Goal: Communication & Community: Answer question/provide support

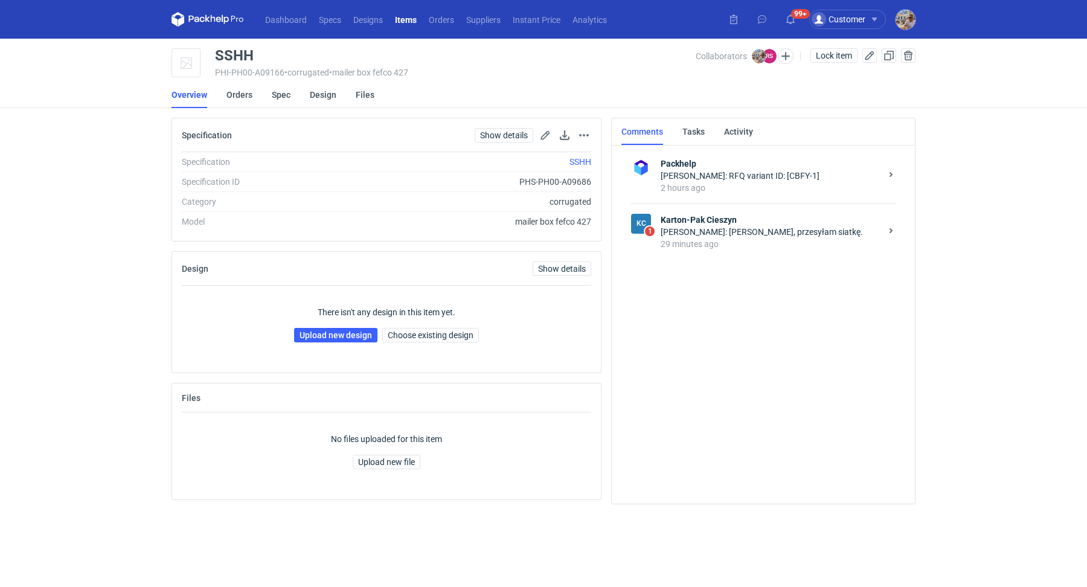
click at [738, 238] on div "29 minutes ago" at bounding box center [771, 244] width 221 height 12
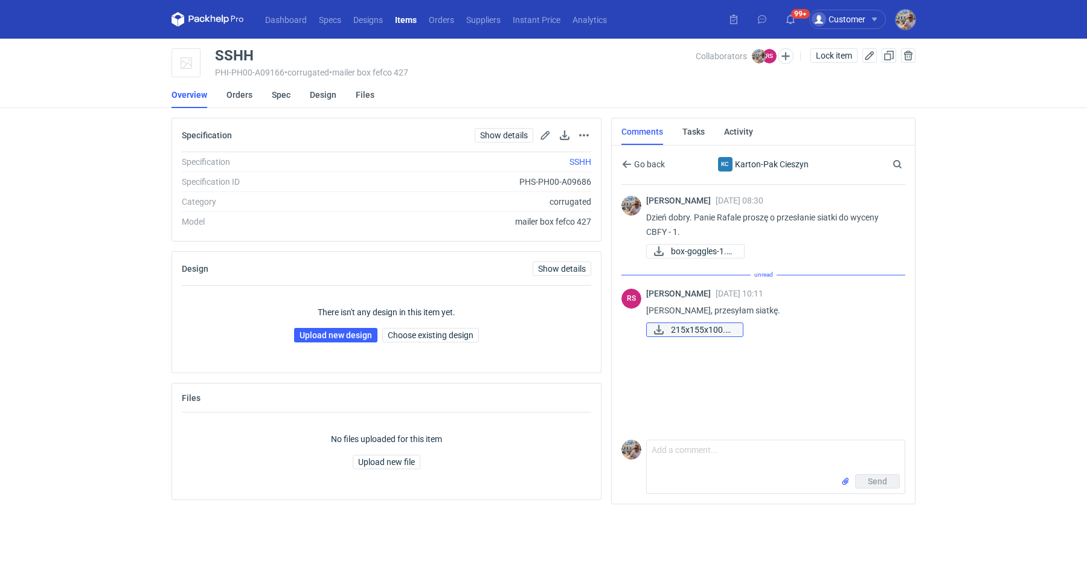
click at [691, 329] on span "215x155x100.pdf" at bounding box center [702, 329] width 62 height 13
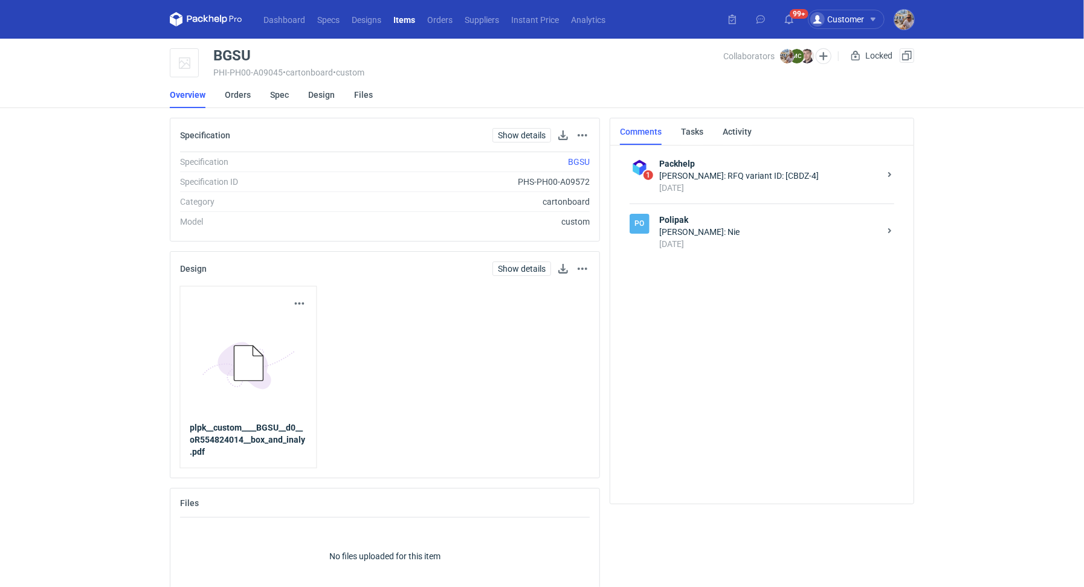
click at [702, 229] on div "Marcin Czarnecki: Nie" at bounding box center [769, 232] width 221 height 12
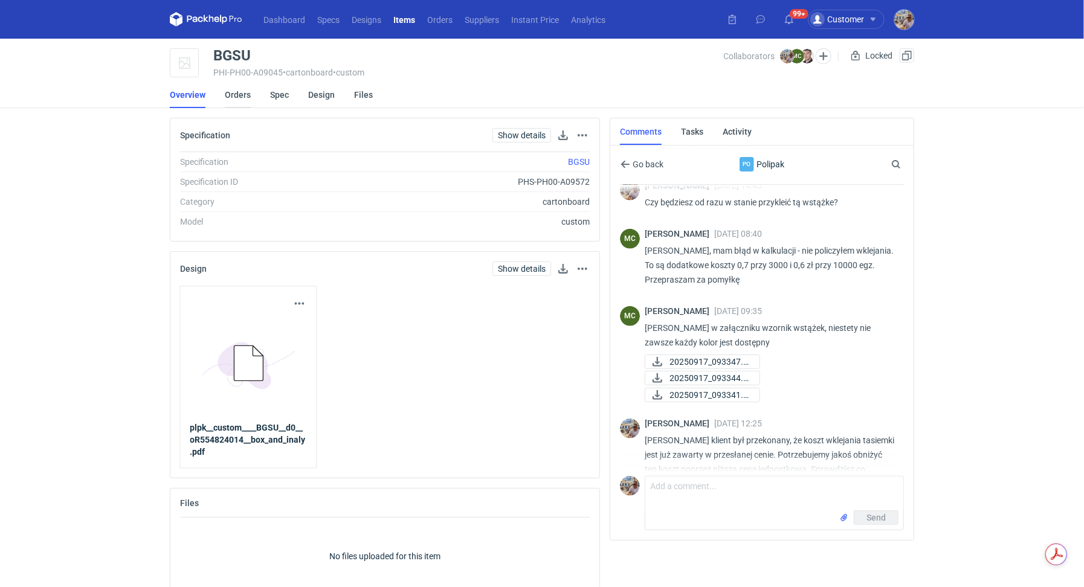
click at [229, 91] on link "Orders" at bounding box center [238, 95] width 26 height 27
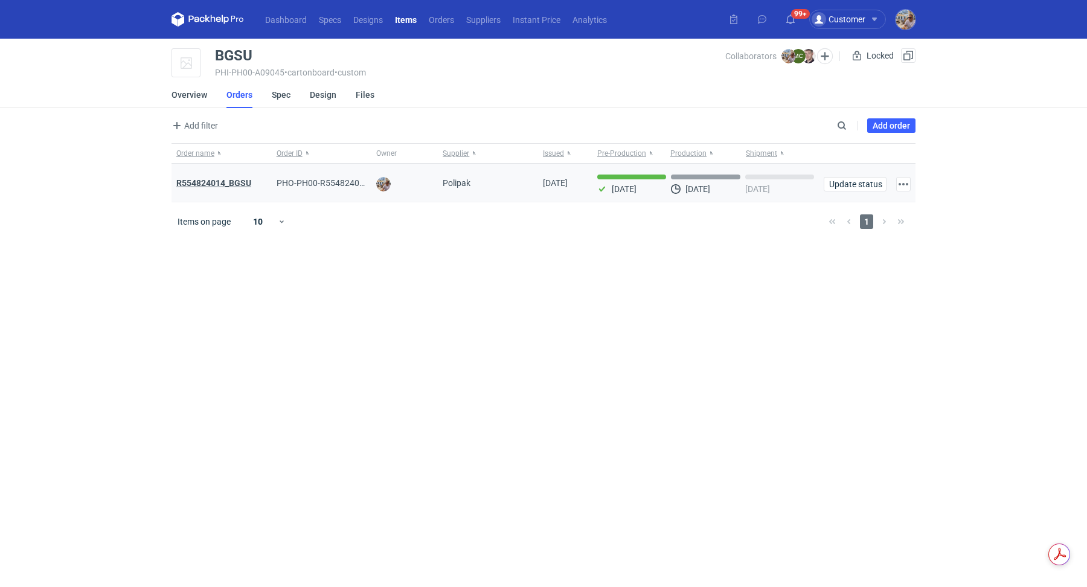
click at [228, 182] on strong "R554824014_BGSU" at bounding box center [213, 183] width 75 height 10
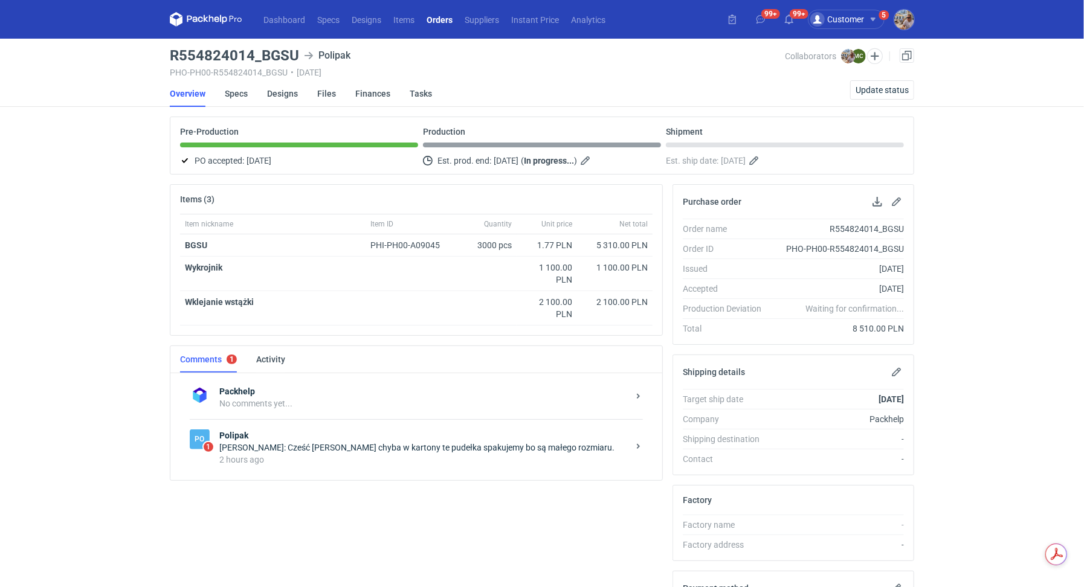
click at [279, 445] on div "Marcin Czarnecki: Cześć Michał chyba w kartony te pudełka spakujemy bo są małeg…" at bounding box center [423, 448] width 409 height 12
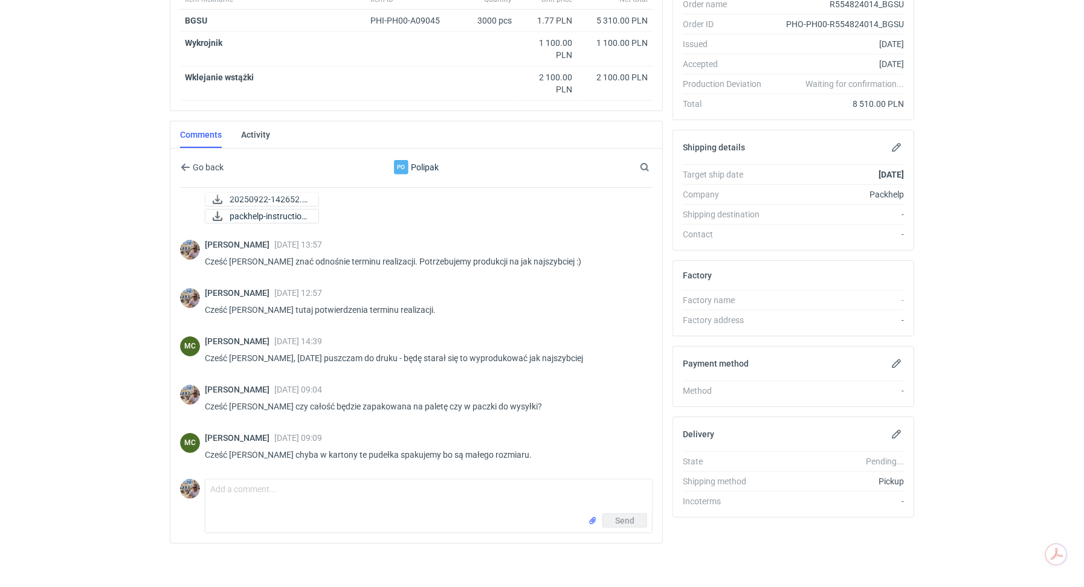
scroll to position [69, 0]
click at [286, 494] on textarea "Comment message" at bounding box center [428, 497] width 446 height 34
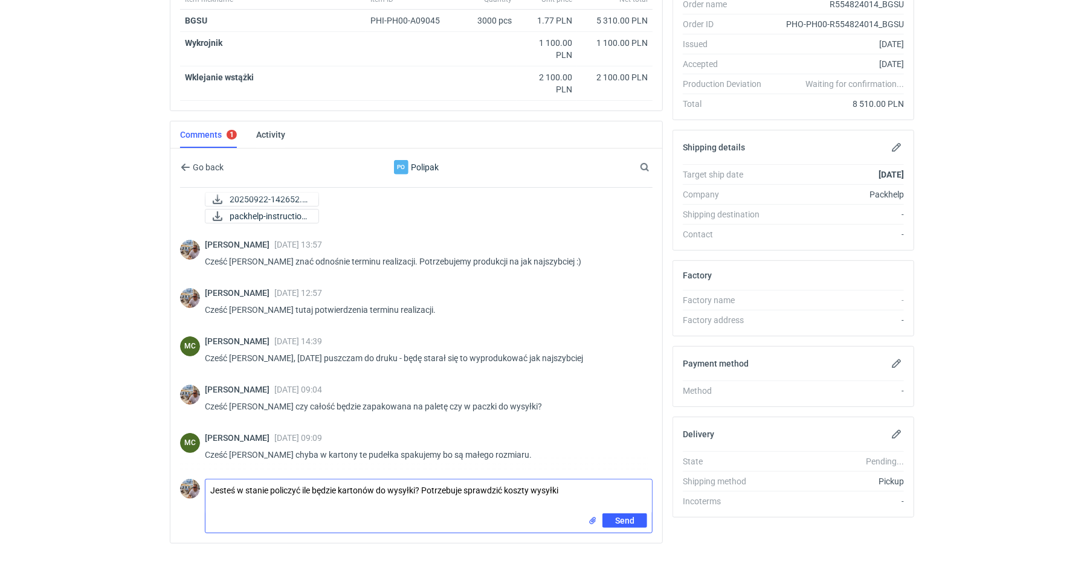
type textarea "Jesteś w stanie policzyć ile będzie kartonów do wysyłki? Potrzebuje sprawdzić k…"
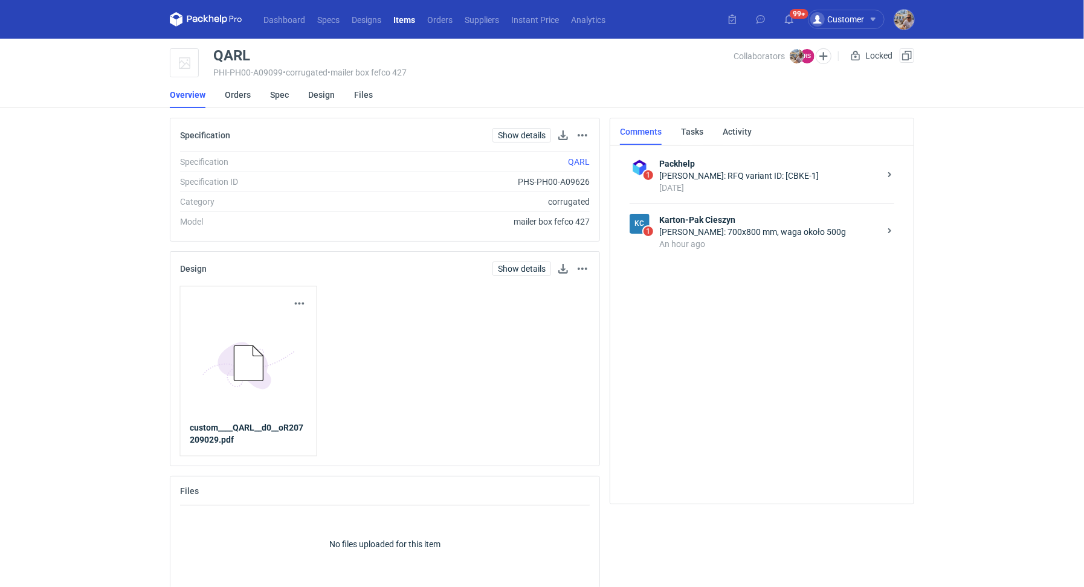
click at [719, 234] on div "[PERSON_NAME]: 700x800 mm, waga około 500g" at bounding box center [769, 232] width 221 height 12
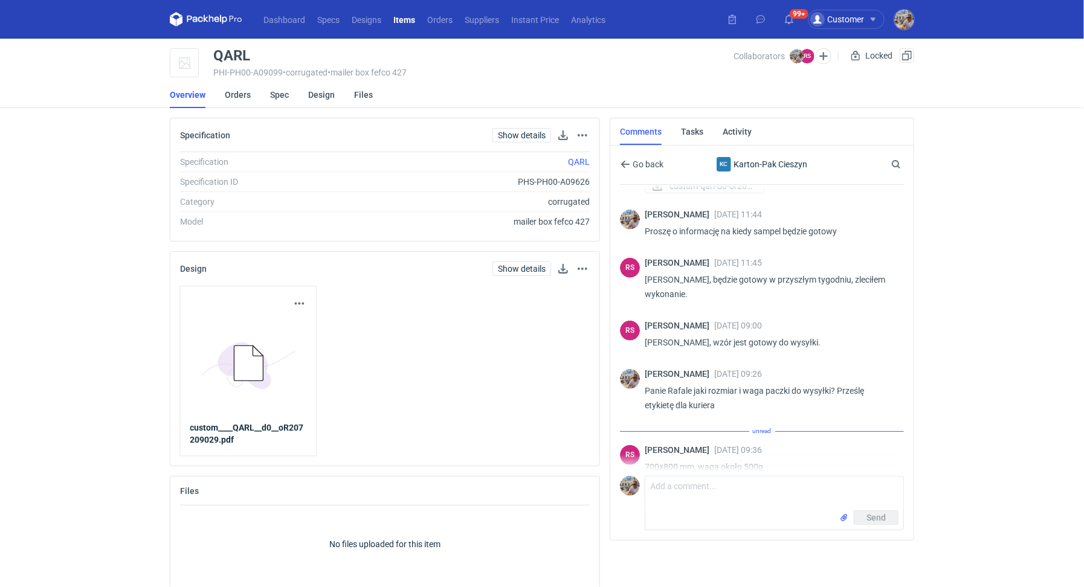
scroll to position [402, 0]
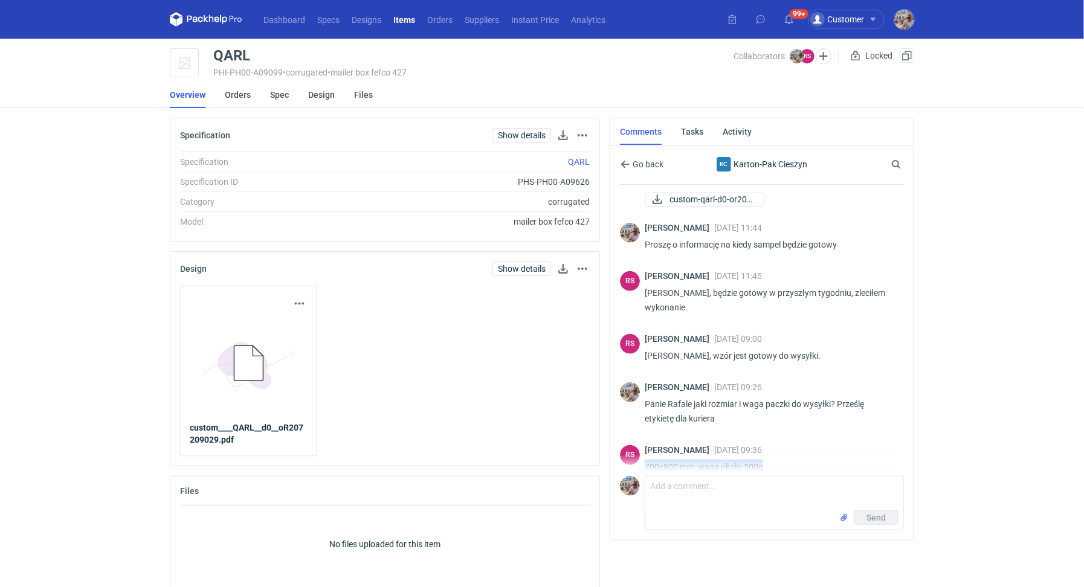
drag, startPoint x: 645, startPoint y: 450, endPoint x: 770, endPoint y: 456, distance: 125.2
click at [770, 456] on div "RS [PERSON_NAME] [DATE] 09:36 700x800 mm, waga około 500g" at bounding box center [762, 462] width 284 height 48
copy p "700x800 mm, waga około 500g"
